Goal: Information Seeking & Learning: Learn about a topic

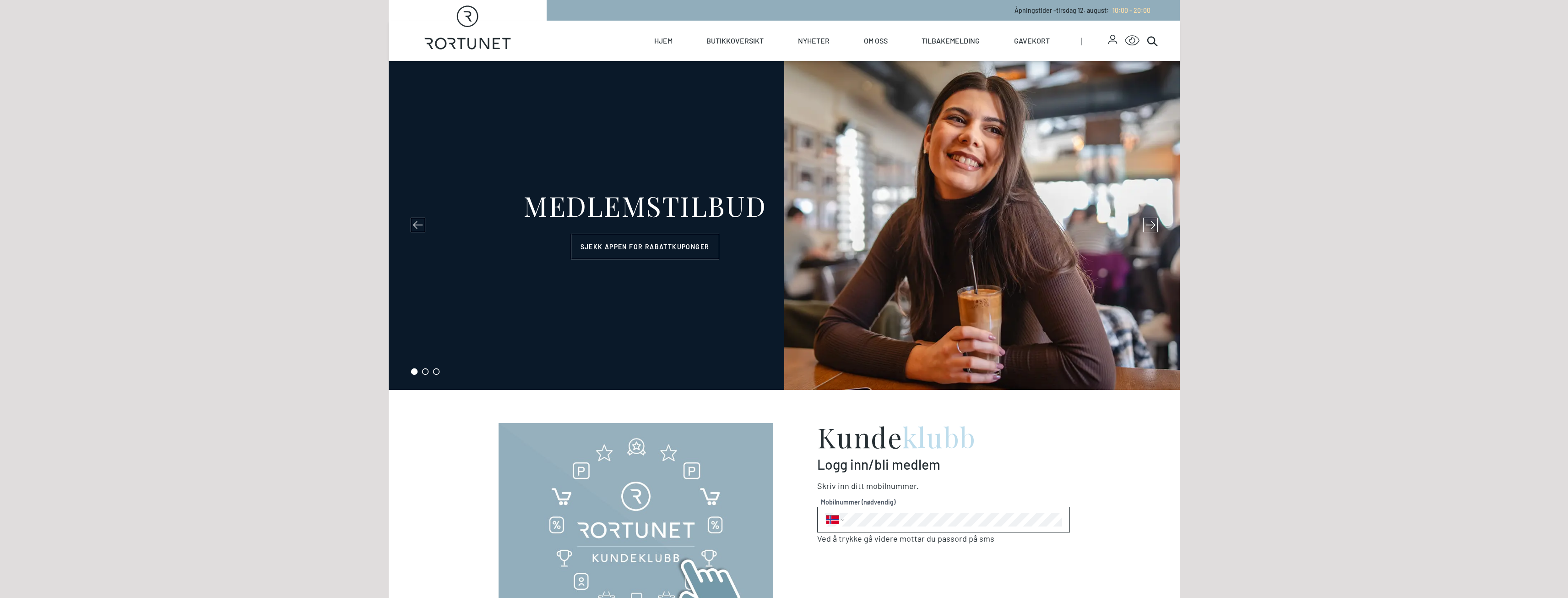
select select "NO"
click at [1150, 223] on icon at bounding box center [1150, 225] width 10 height 10
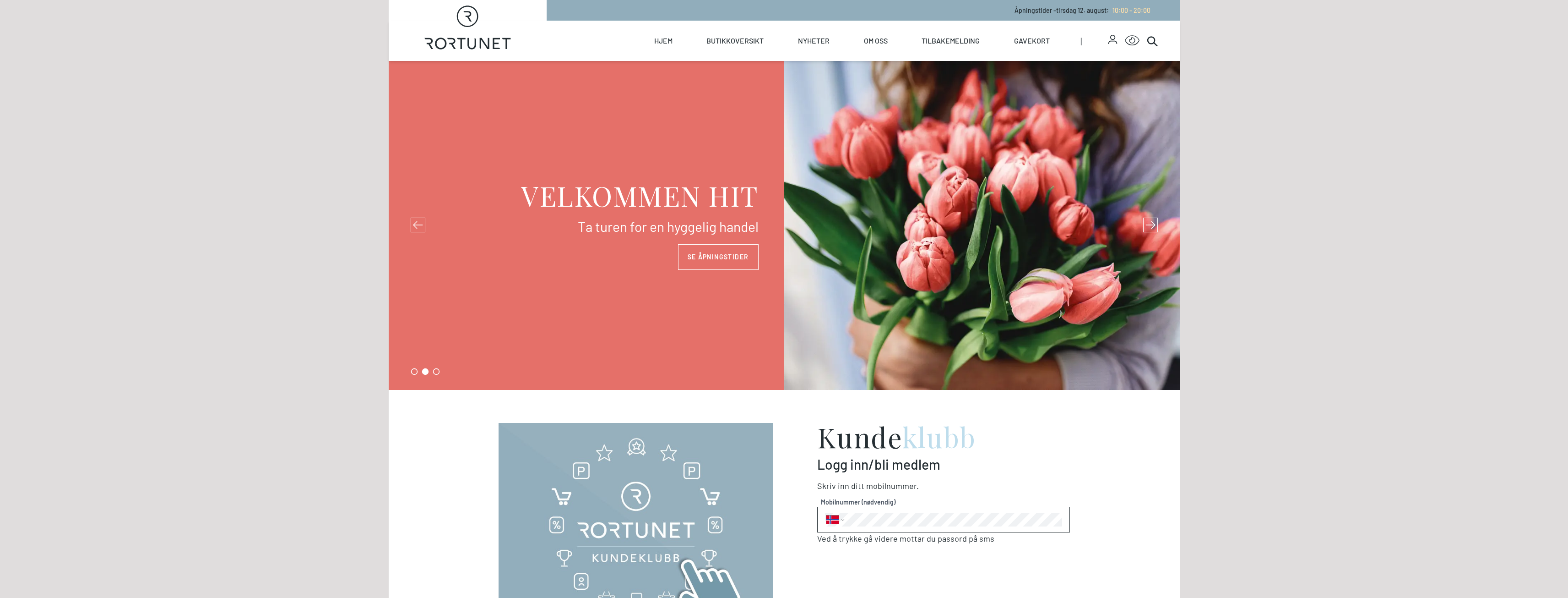
click at [1150, 223] on icon at bounding box center [1150, 225] width 10 height 10
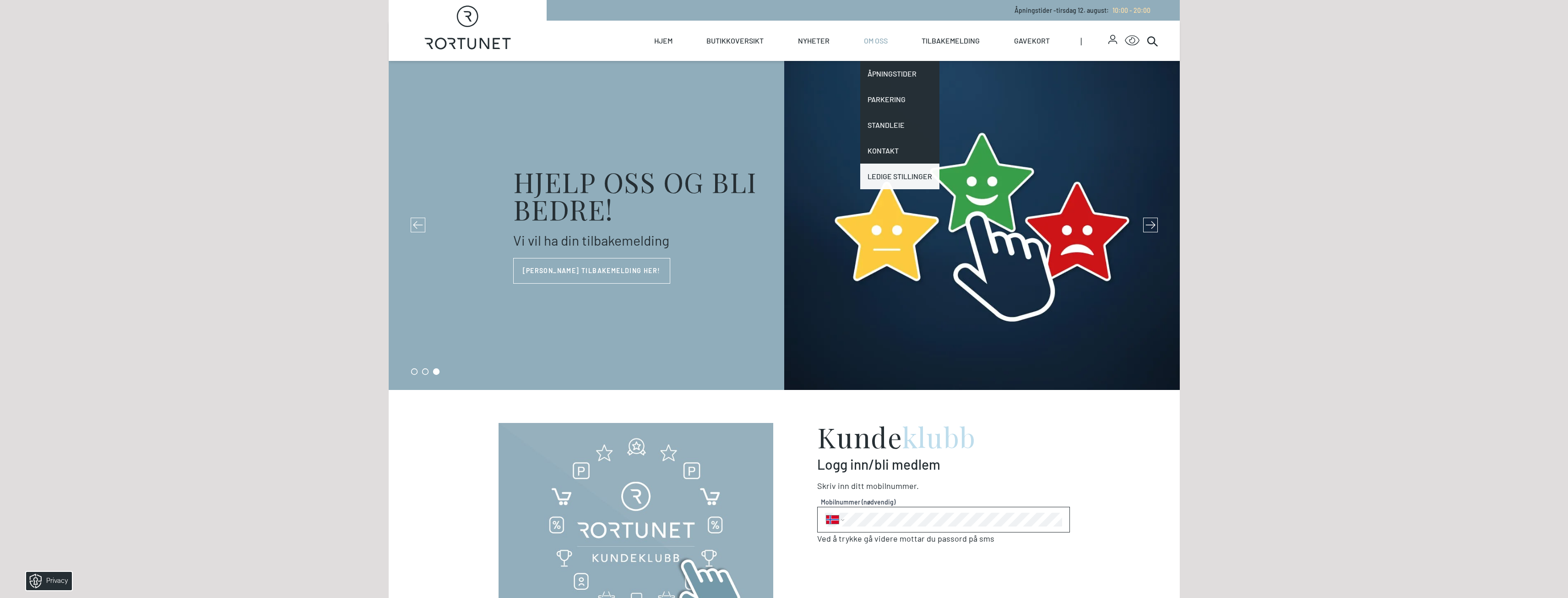
click at [913, 172] on link "Ledige stillinger" at bounding box center [900, 177] width 79 height 26
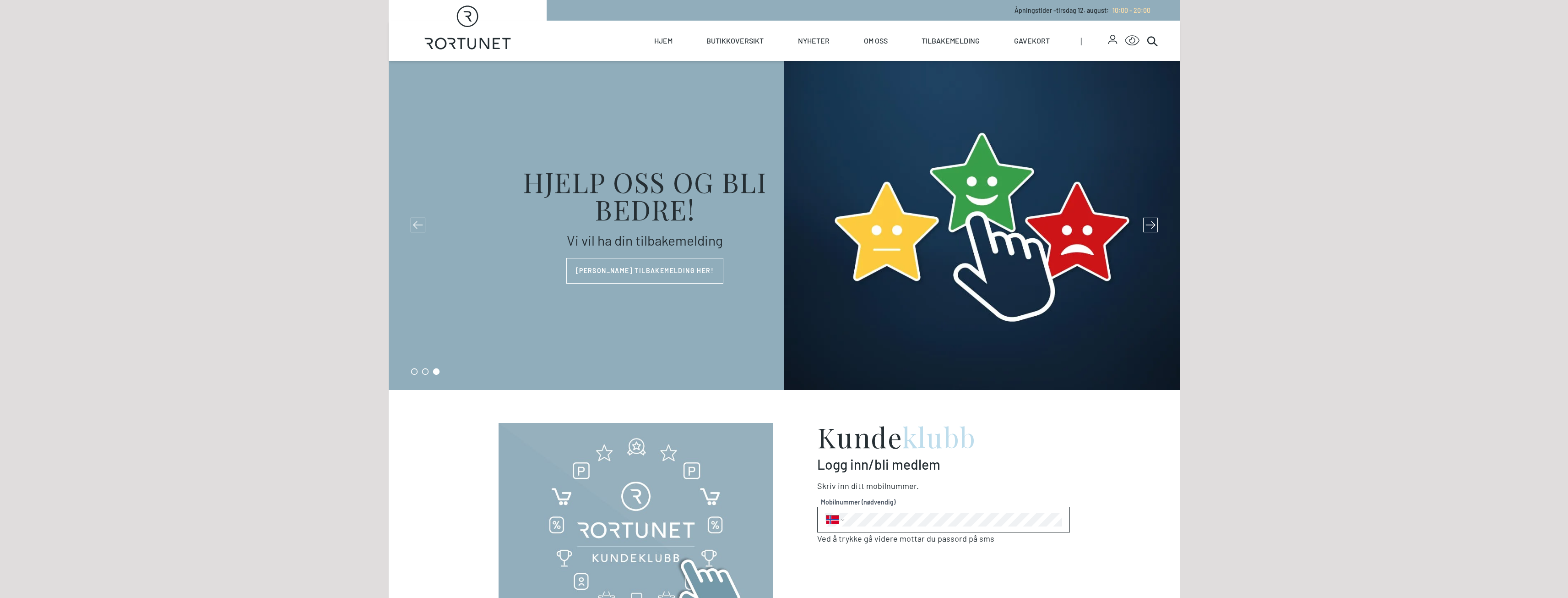
select select "NO"
click at [1150, 225] on icon at bounding box center [1150, 225] width 10 height 10
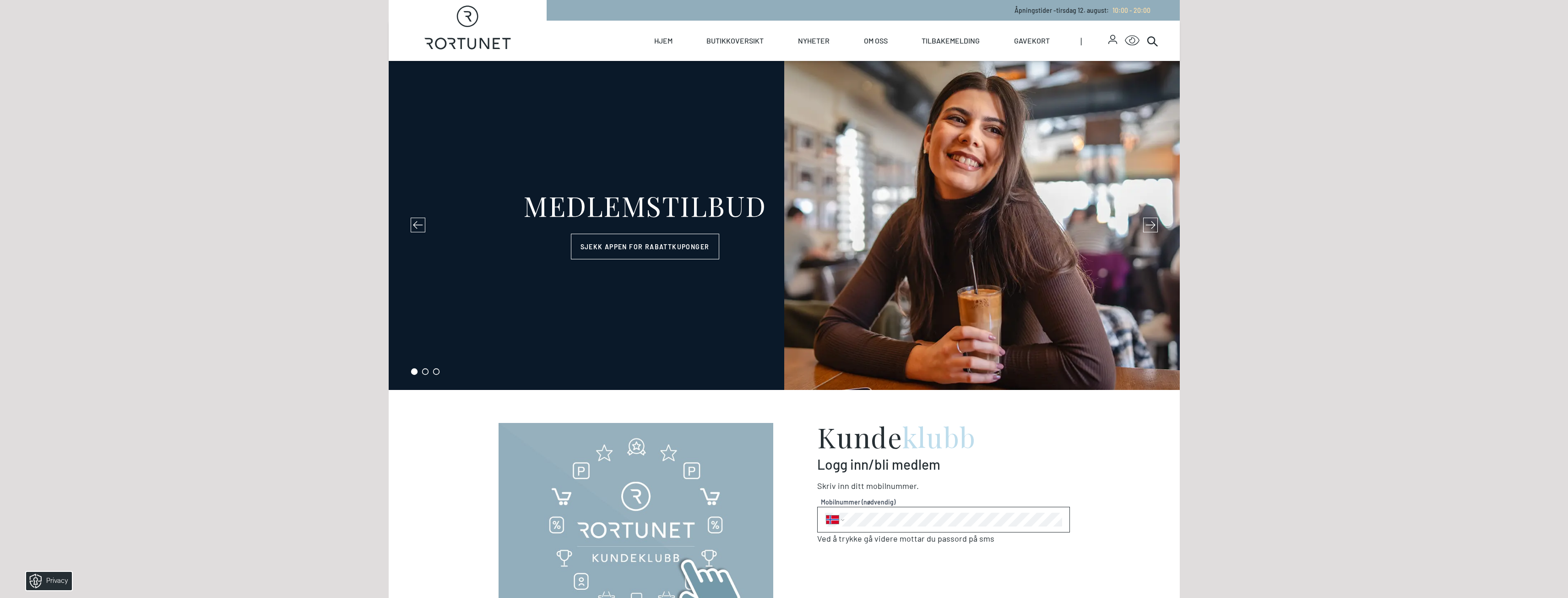
click at [1150, 225] on icon at bounding box center [1150, 225] width 10 height 10
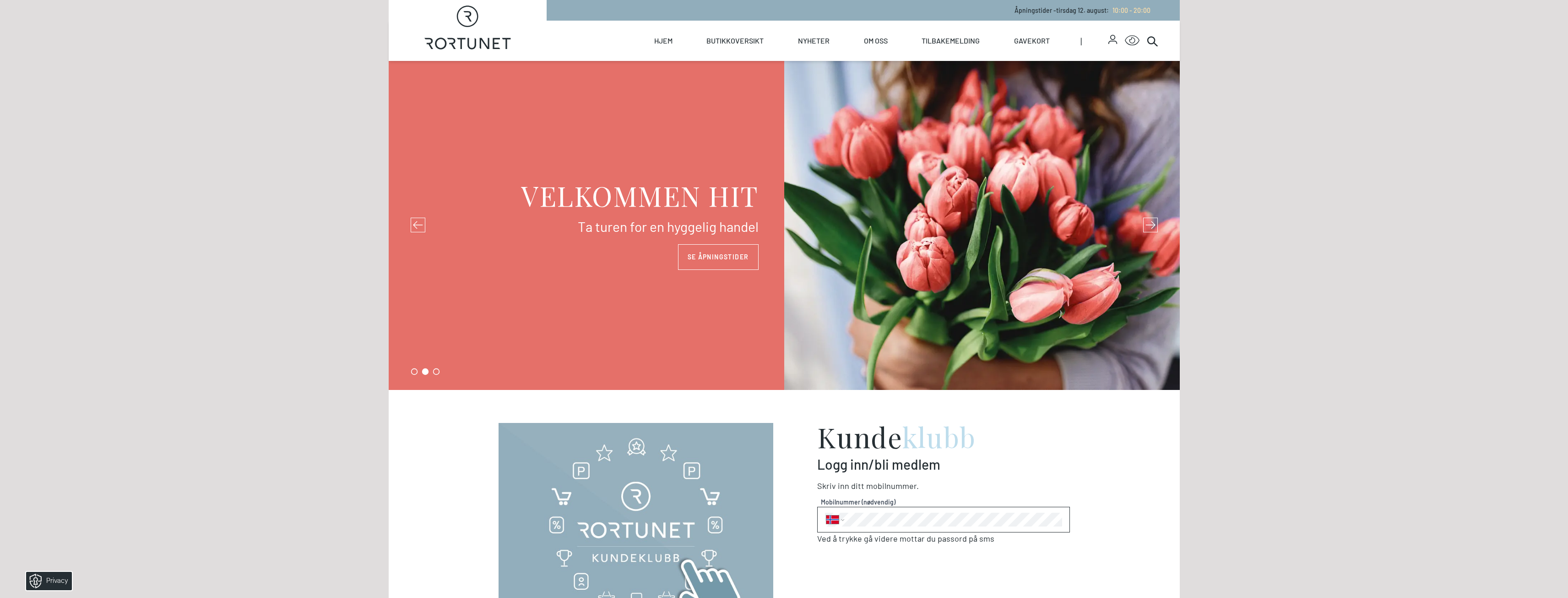
click at [1150, 225] on icon at bounding box center [1150, 225] width 10 height 10
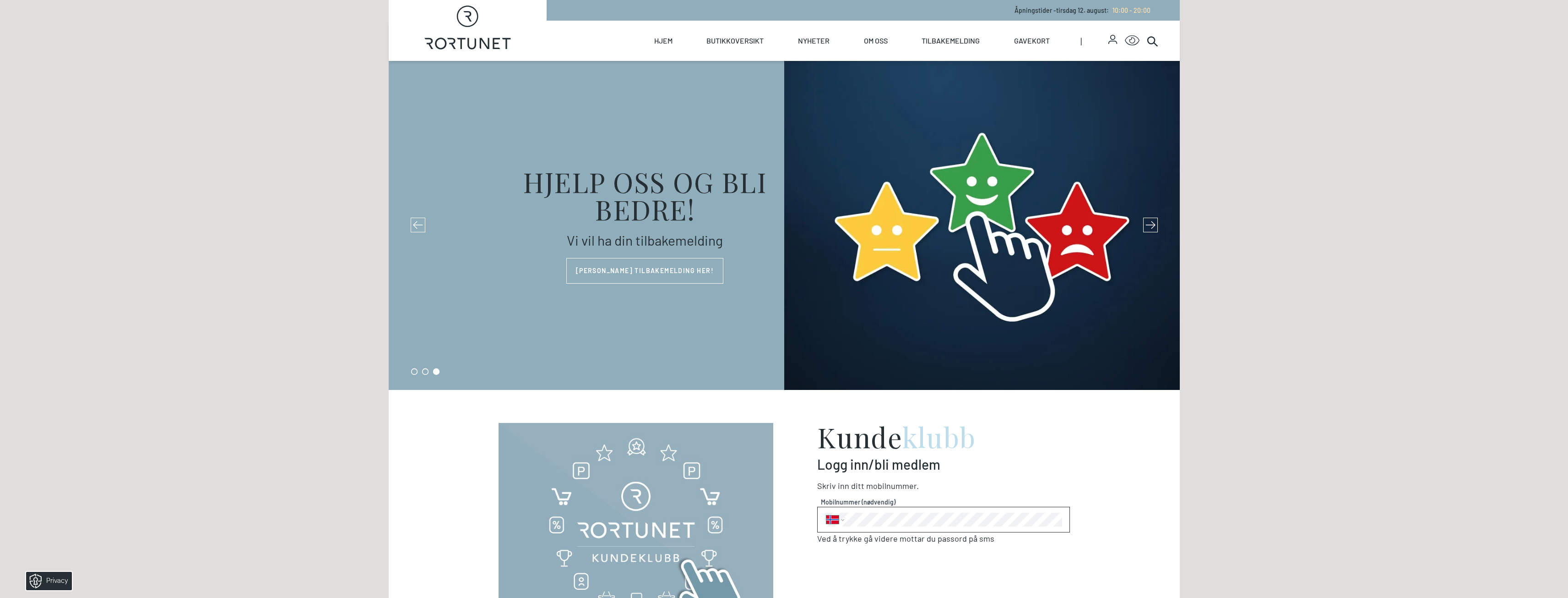
click at [1150, 225] on icon at bounding box center [1150, 225] width 10 height 10
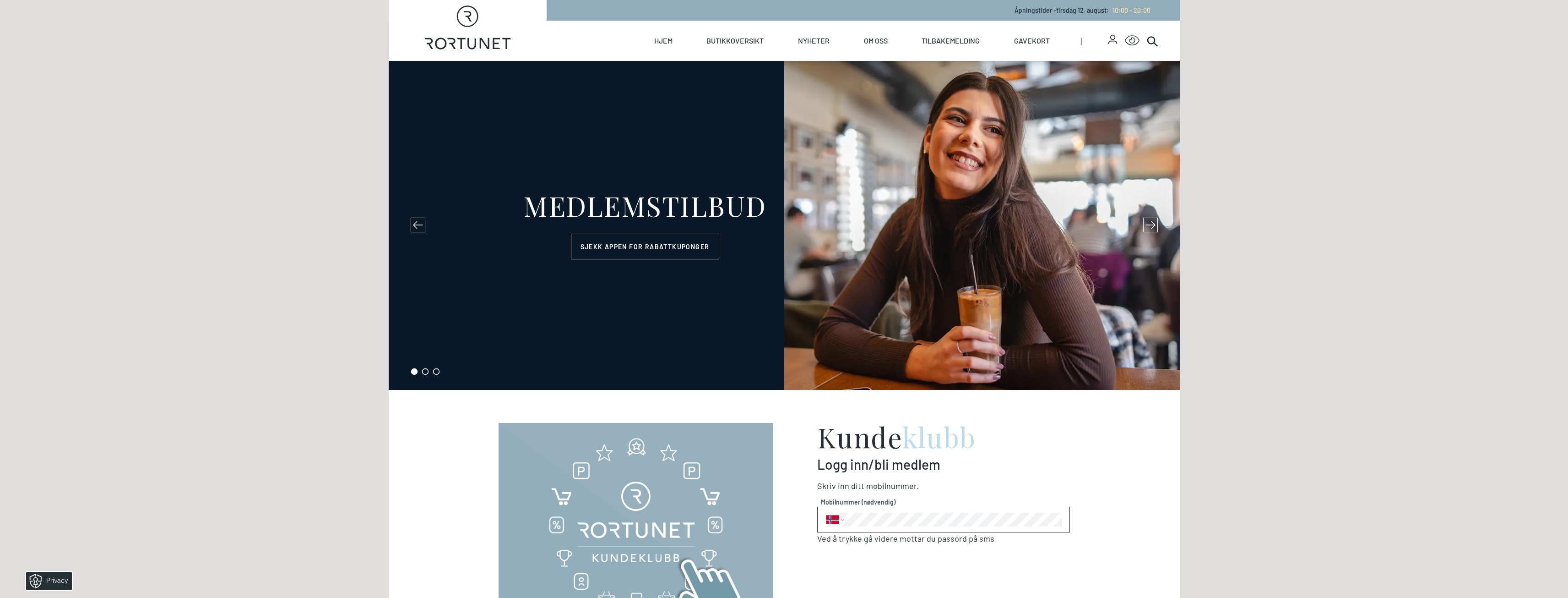
click at [1149, 221] on icon at bounding box center [1150, 225] width 10 height 10
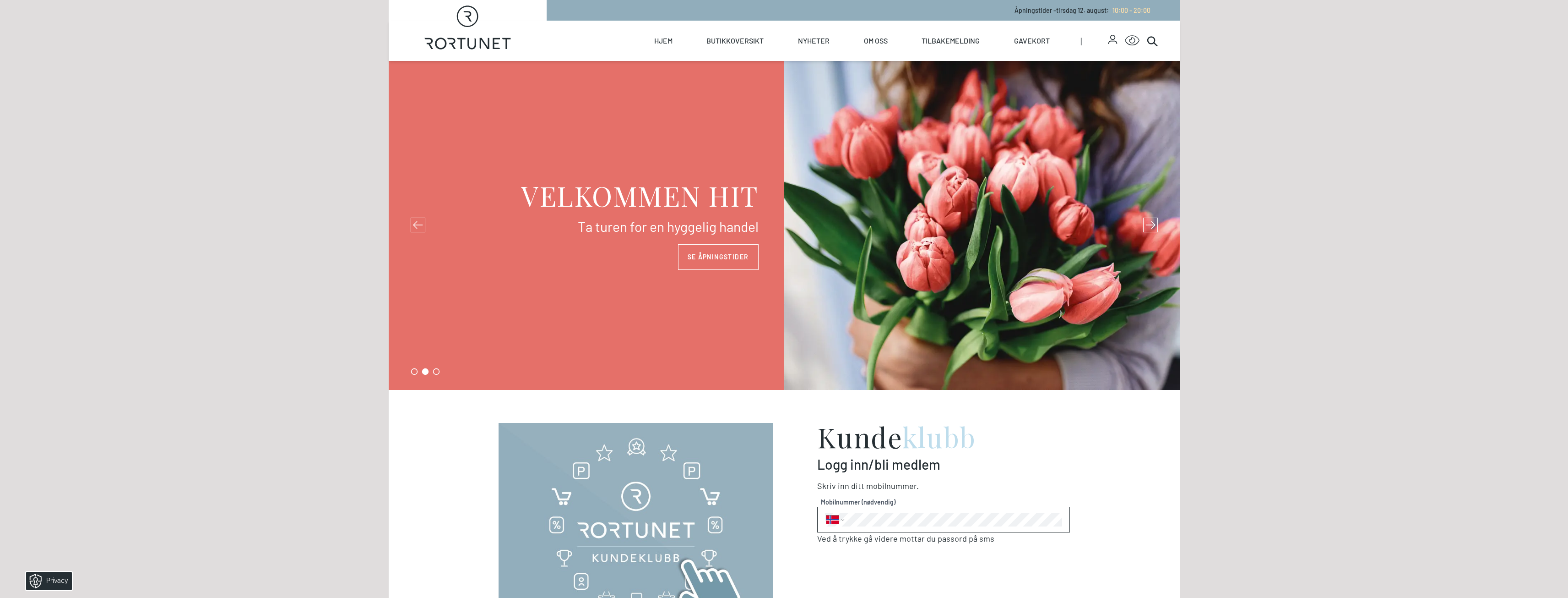
click at [1149, 221] on icon at bounding box center [1150, 225] width 10 height 10
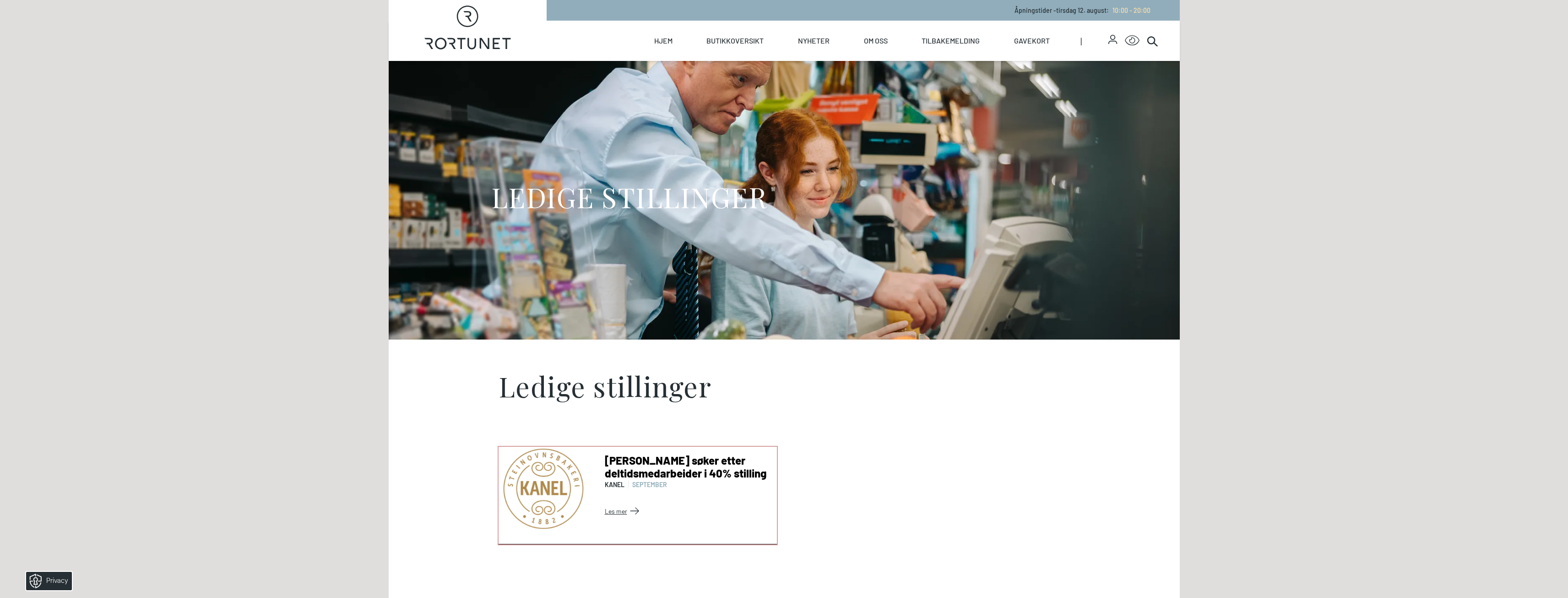
click at [609, 510] on link "Les mer" at bounding box center [689, 511] width 169 height 15
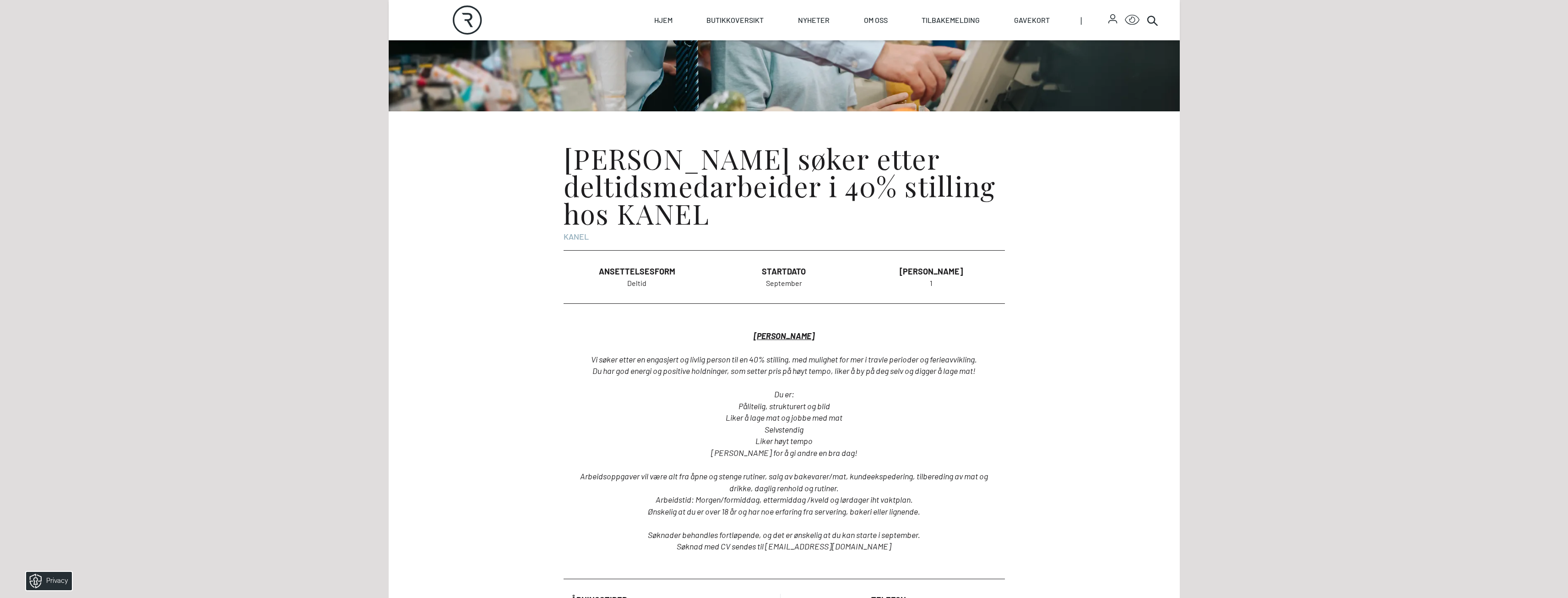
scroll to position [229, 0]
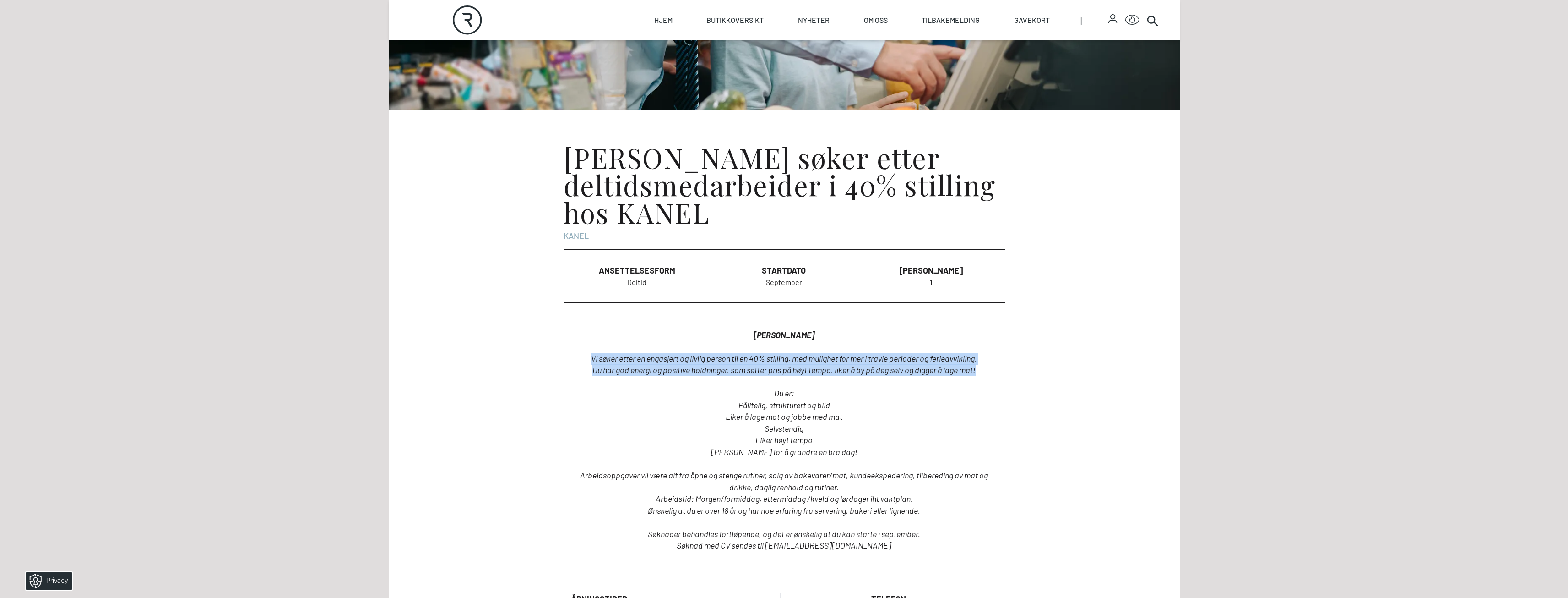
drag, startPoint x: 985, startPoint y: 370, endPoint x: 583, endPoint y: 361, distance: 402.1
click at [583, 361] on div "KANEL steinovnsbakeri Vi søker etter en engasjert og livlig person til en 40% s…" at bounding box center [784, 440] width 427 height 245
copy div "Vi søker etter en engasjert og livlig person til en 40% stilling, med mulighet …"
